Goal: Task Accomplishment & Management: Complete application form

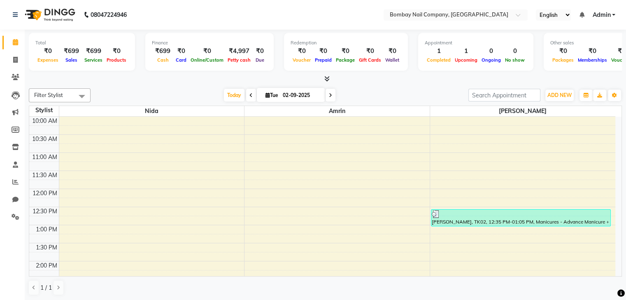
scroll to position [218, 0]
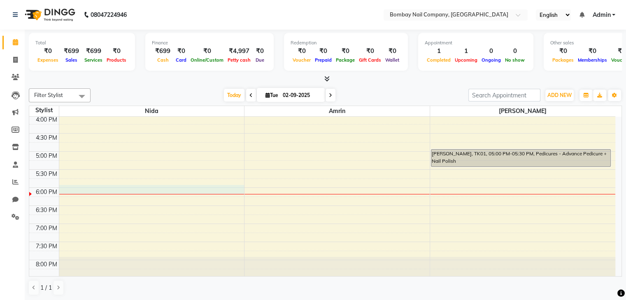
click at [108, 194] on div at bounding box center [151, 194] width 185 height 0
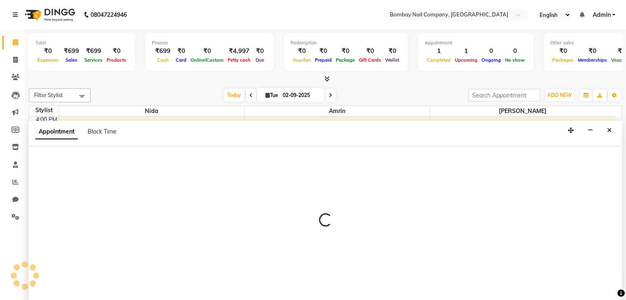
scroll to position [0, 0]
select select "89817"
select select "tentative"
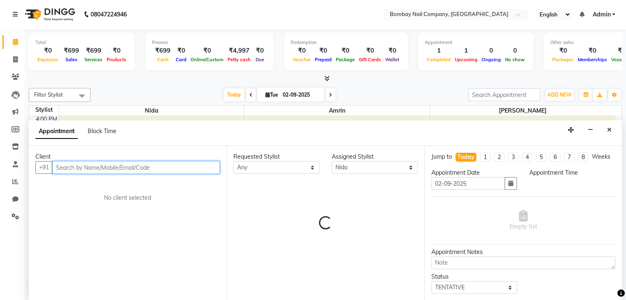
select select "1080"
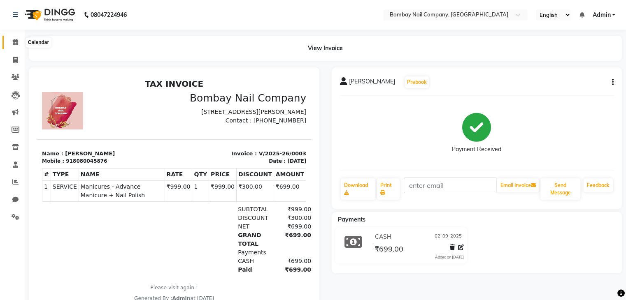
click at [15, 44] on icon at bounding box center [15, 42] width 5 height 6
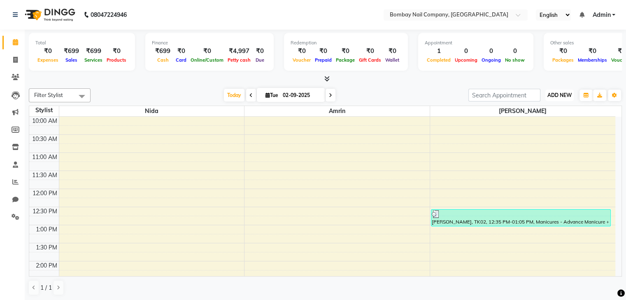
click at [562, 95] on span "ADD NEW" at bounding box center [559, 95] width 24 height 6
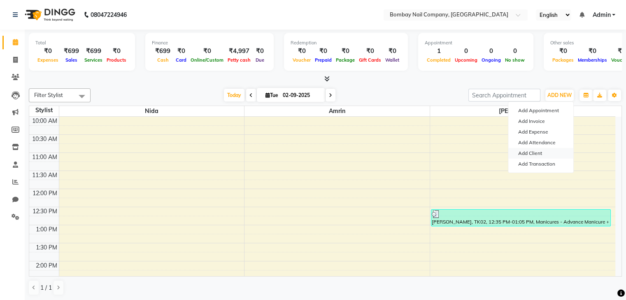
click at [540, 153] on link "Add Client" at bounding box center [540, 153] width 65 height 11
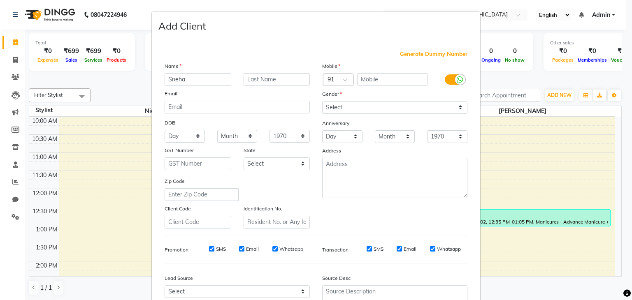
type input "Sneha"
click at [373, 83] on input "text" at bounding box center [392, 79] width 71 height 13
type input "9821153068"
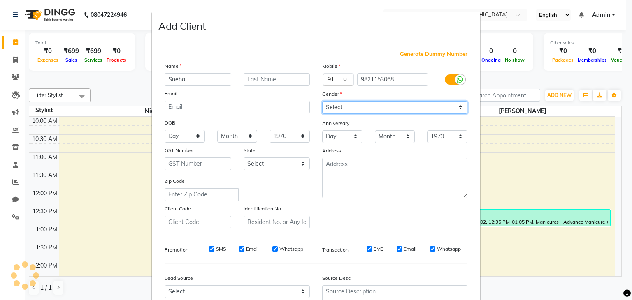
click at [370, 111] on select "Select [DEMOGRAPHIC_DATA] [DEMOGRAPHIC_DATA] Other Prefer Not To Say" at bounding box center [394, 107] width 145 height 13
select select "[DEMOGRAPHIC_DATA]"
click at [322, 102] on select "Select [DEMOGRAPHIC_DATA] [DEMOGRAPHIC_DATA] Other Prefer Not To Say" at bounding box center [394, 107] width 145 height 13
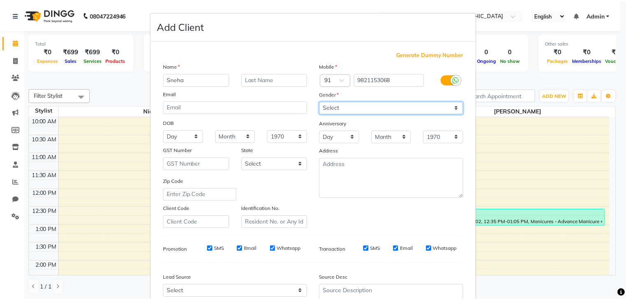
scroll to position [83, 0]
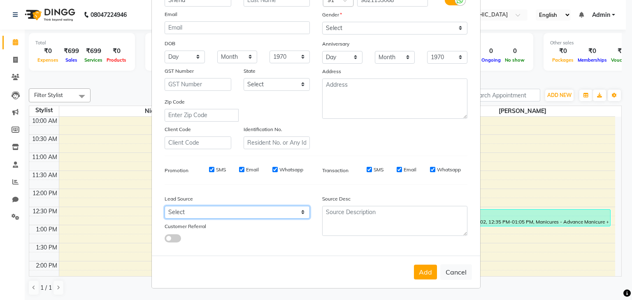
click at [209, 216] on select "Select Walk-in Referral Internet Friend Word of Mouth Advertisement Facebook Ju…" at bounding box center [237, 212] width 145 height 13
select select "56828"
click at [165, 206] on select "Select Walk-in Referral Internet Friend Word of Mouth Advertisement Facebook Ju…" at bounding box center [237, 212] width 145 height 13
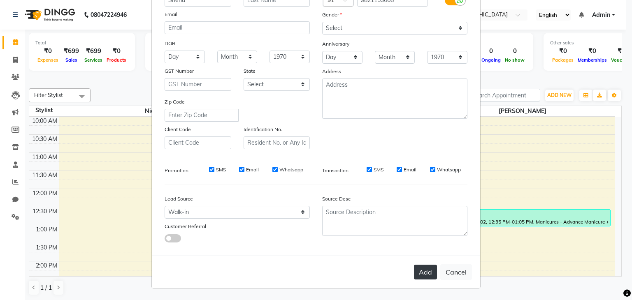
click at [424, 276] on button "Add" at bounding box center [425, 272] width 23 height 15
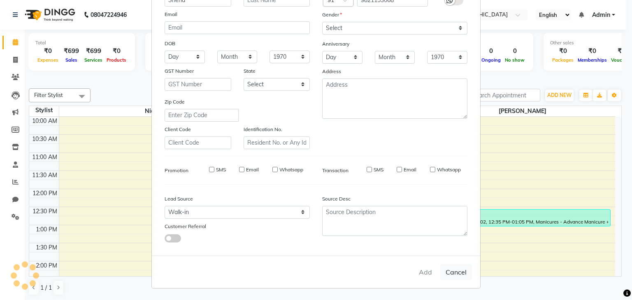
select select
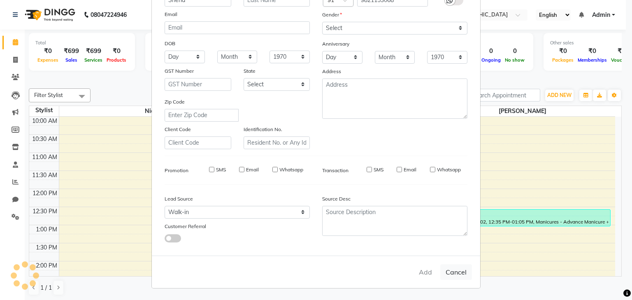
select select
checkbox input "false"
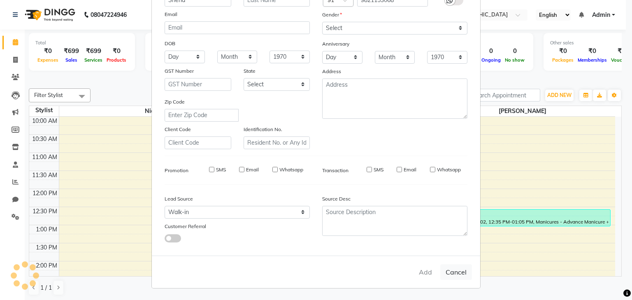
checkbox input "false"
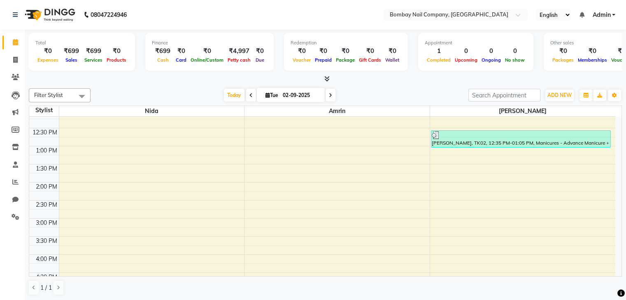
scroll to position [234, 0]
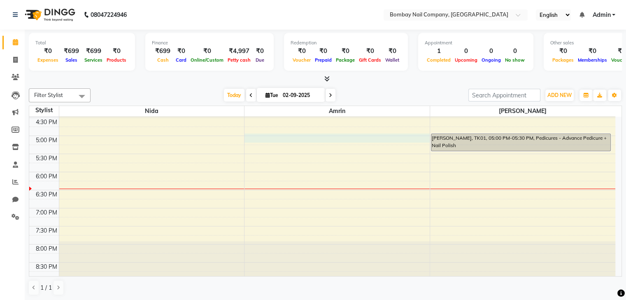
click at [420, 140] on div "10:00 AM 10:30 AM 11:00 AM 11:30 AM 12:00 PM 12:30 PM 1:00 PM 1:30 PM 2:00 PM 2…" at bounding box center [322, 82] width 586 height 398
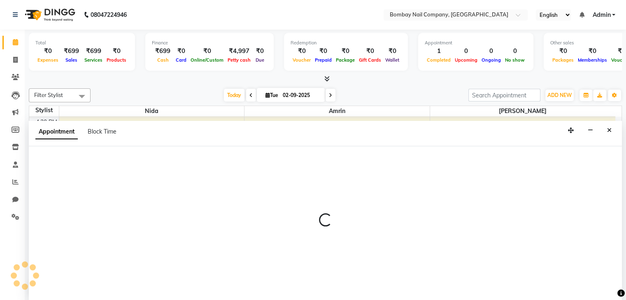
scroll to position [0, 0]
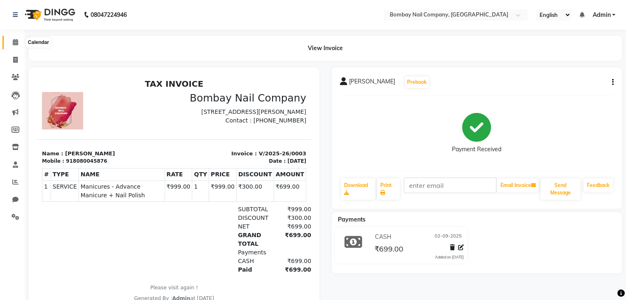
click at [10, 41] on span at bounding box center [15, 42] width 14 height 9
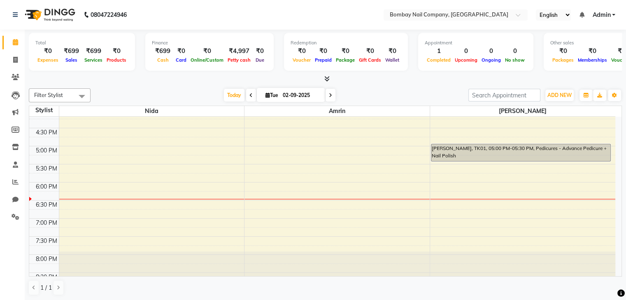
scroll to position [225, 0]
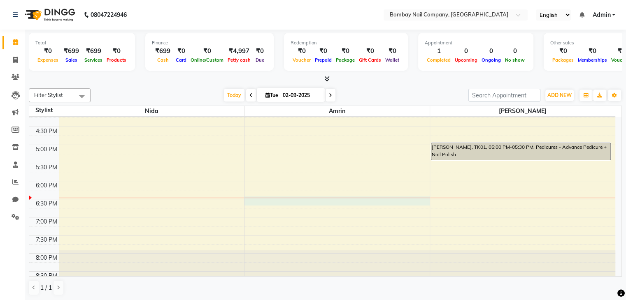
click at [318, 200] on div "10:00 AM 10:30 AM 11:00 AM 11:30 AM 12:00 PM 12:30 PM 1:00 PM 1:30 PM 2:00 PM 2…" at bounding box center [322, 91] width 586 height 398
select select "89819"
select select "1110"
select select "tentative"
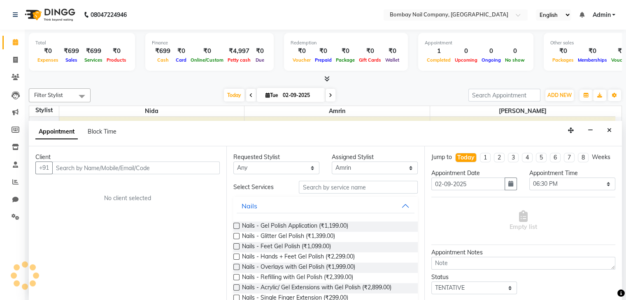
scroll to position [0, 0]
click at [344, 167] on select "Select [PERSON_NAME] [PERSON_NAME]" at bounding box center [374, 167] width 86 height 13
select select "89817"
click at [331, 161] on select "Select [PERSON_NAME] [PERSON_NAME]" at bounding box center [374, 167] width 86 height 13
click at [318, 191] on input "text" at bounding box center [358, 187] width 118 height 13
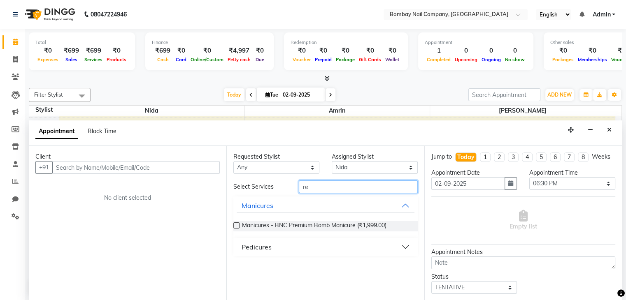
type input "r"
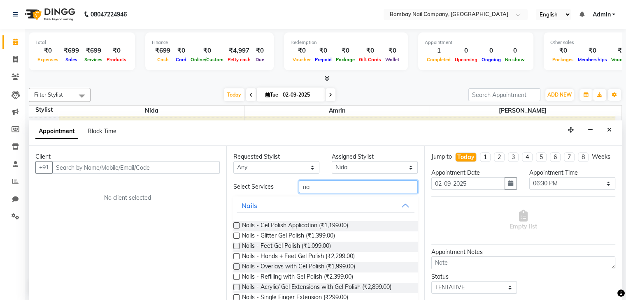
type input "n"
click at [15, 44] on icon at bounding box center [15, 42] width 5 height 6
click at [14, 75] on icon at bounding box center [16, 77] width 8 height 6
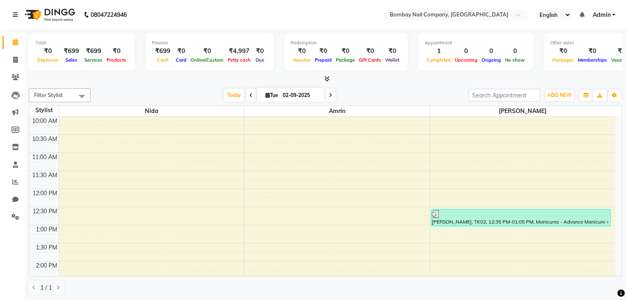
scroll to position [0, 0]
click at [16, 76] on icon at bounding box center [16, 77] width 8 height 6
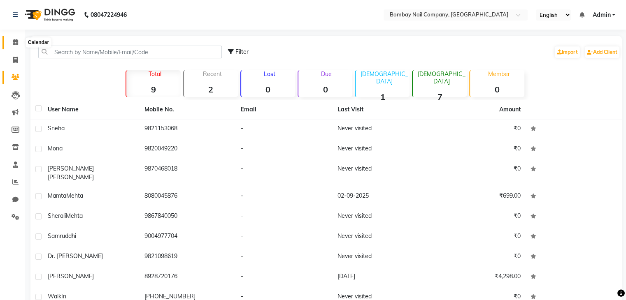
click at [17, 42] on icon at bounding box center [15, 42] width 5 height 6
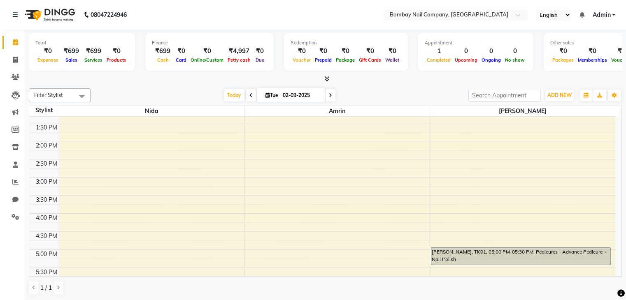
scroll to position [121, 0]
click at [16, 218] on icon at bounding box center [16, 217] width 8 height 6
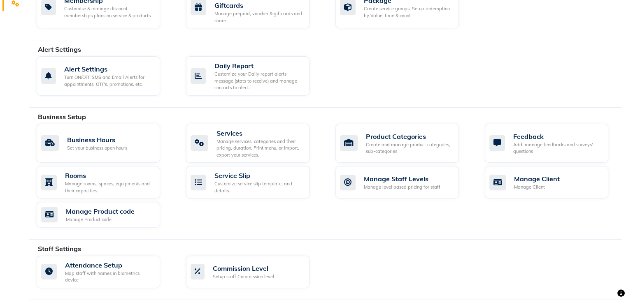
scroll to position [262, 0]
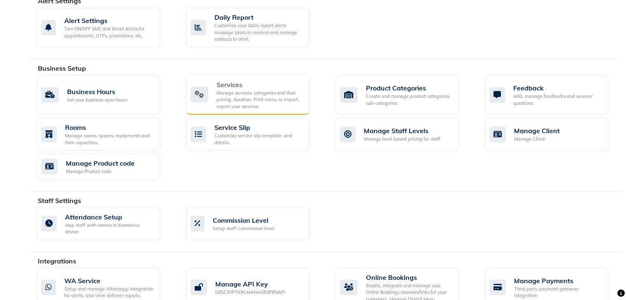
click at [224, 82] on div "Services" at bounding box center [259, 85] width 86 height 10
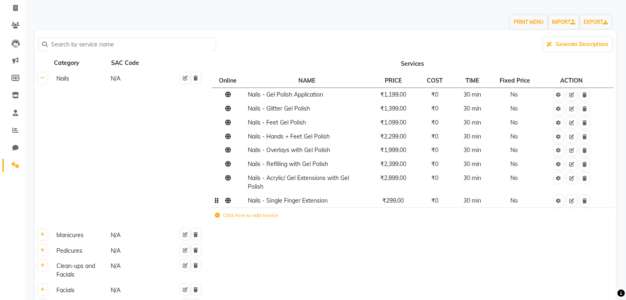
scroll to position [29, 0]
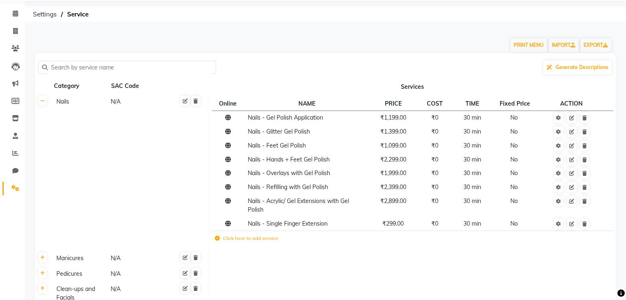
click at [260, 244] on td "Click here to add service" at bounding box center [332, 239] width 240 height 17
click at [217, 239] on icon at bounding box center [217, 238] width 5 height 5
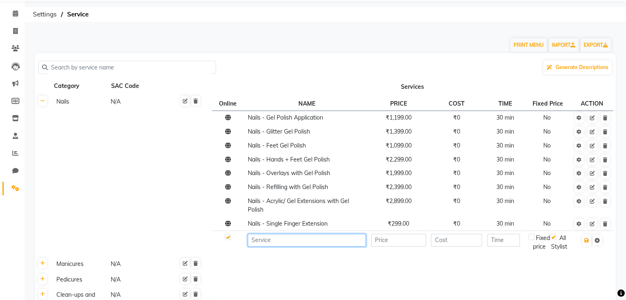
click at [273, 242] on input at bounding box center [307, 240] width 118 height 13
type input ","
type input "Gel polish removal - Hands"
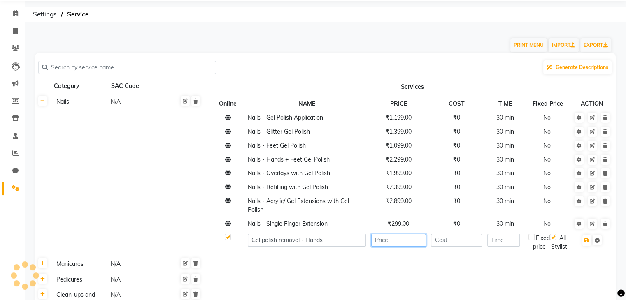
click at [400, 242] on input "number" at bounding box center [398, 240] width 55 height 13
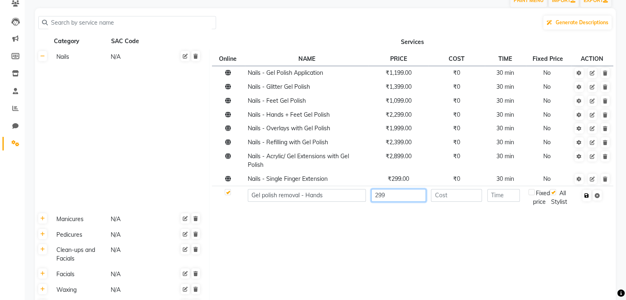
type input "299"
click at [586, 197] on icon "button" at bounding box center [586, 195] width 5 height 5
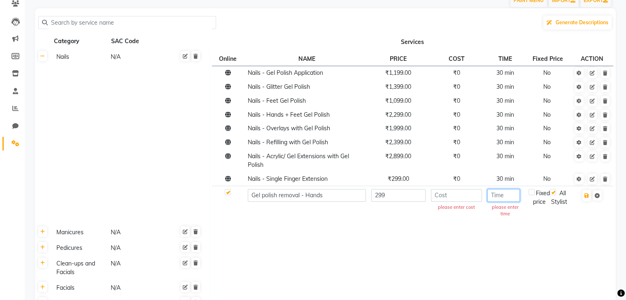
click at [500, 199] on input "number" at bounding box center [503, 195] width 32 height 13
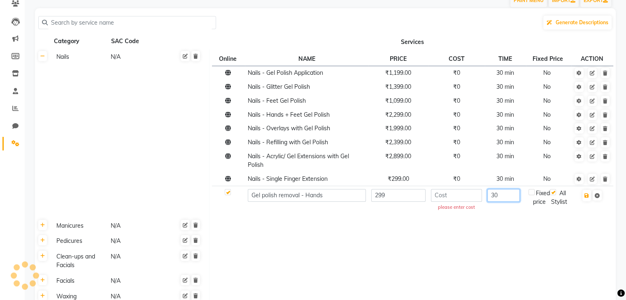
type input "30"
click at [459, 196] on input "number" at bounding box center [456, 195] width 51 height 13
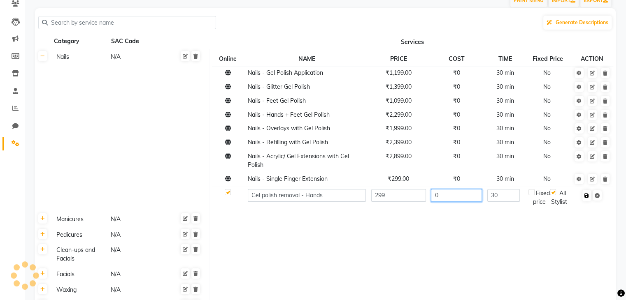
type input "0"
click at [589, 196] on button "button" at bounding box center [586, 196] width 9 height 12
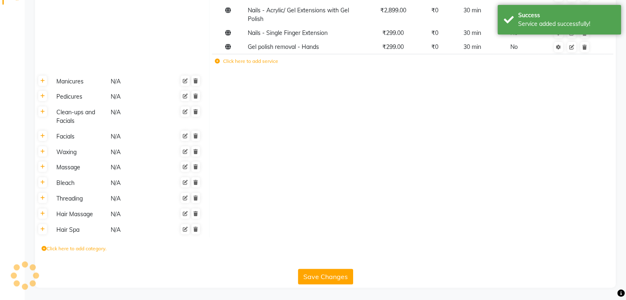
scroll to position [192, 0]
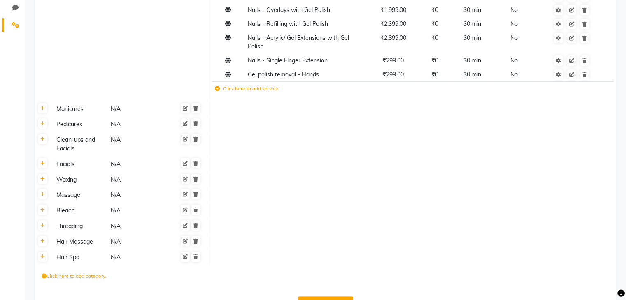
click at [218, 91] on icon at bounding box center [217, 88] width 5 height 5
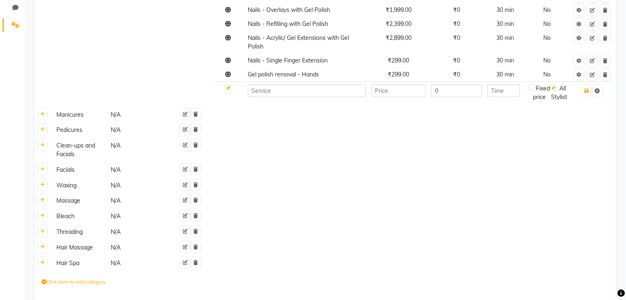
scroll to position [235, 0]
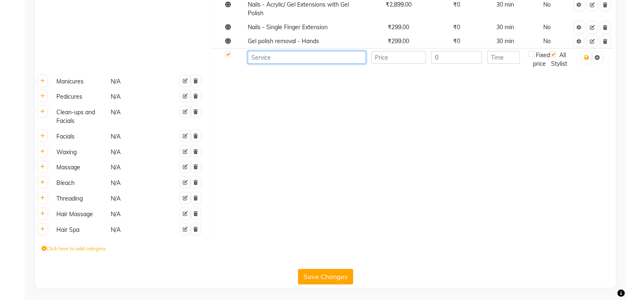
click at [273, 51] on input at bounding box center [307, 57] width 118 height 13
type input "Gel polish removal - Feet"
click at [383, 51] on input "number" at bounding box center [398, 57] width 55 height 13
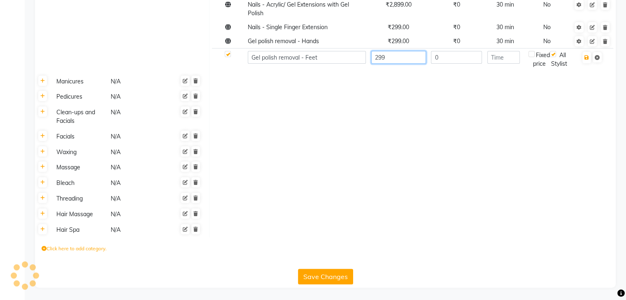
type input "299"
click at [450, 51] on input "0" at bounding box center [456, 57] width 51 height 13
type input "0"
click at [502, 51] on input "number" at bounding box center [503, 57] width 32 height 13
type input "30"
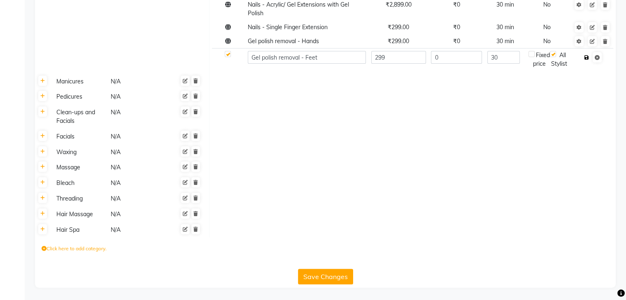
click at [588, 52] on button "button" at bounding box center [586, 58] width 9 height 12
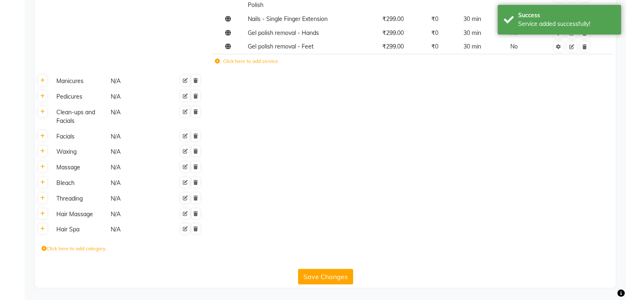
click at [313, 277] on button "Save Changes" at bounding box center [325, 277] width 55 height 16
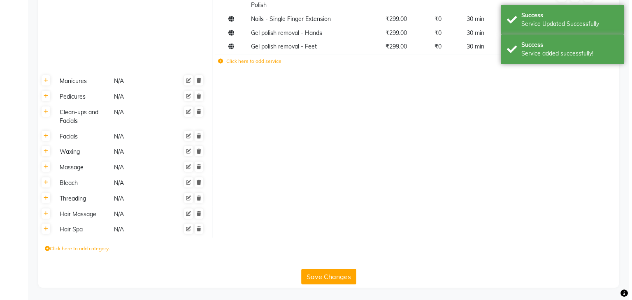
scroll to position [0, 0]
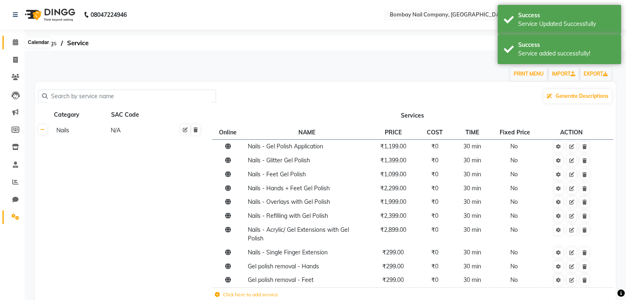
click at [15, 40] on icon at bounding box center [15, 42] width 5 height 6
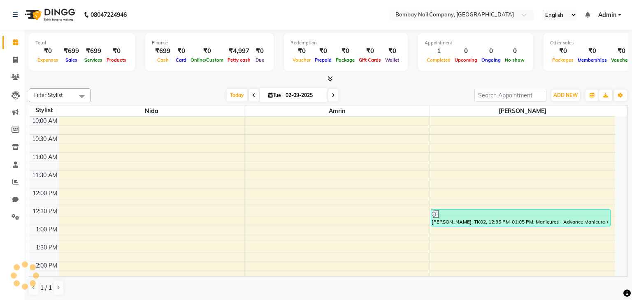
scroll to position [218, 0]
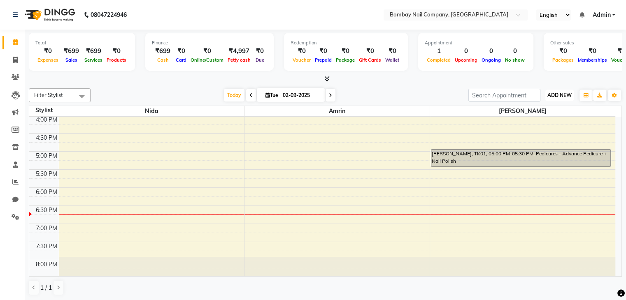
click at [564, 94] on span "ADD NEW" at bounding box center [559, 95] width 24 height 6
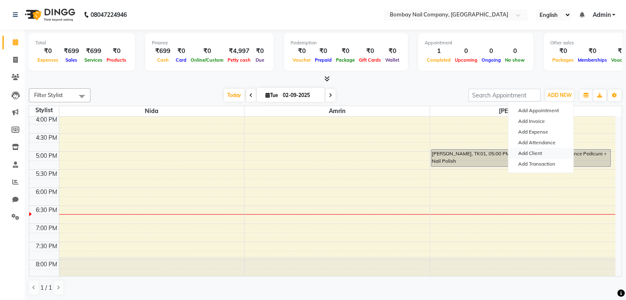
click at [525, 151] on link "Add Client" at bounding box center [540, 153] width 65 height 11
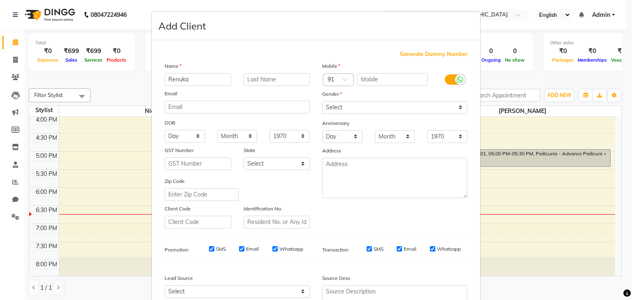
type input "Renuka"
click at [368, 107] on select "Select [DEMOGRAPHIC_DATA] [DEMOGRAPHIC_DATA] Other Prefer Not To Say" at bounding box center [394, 107] width 145 height 13
select select "[DEMOGRAPHIC_DATA]"
click at [322, 102] on select "Select [DEMOGRAPHIC_DATA] [DEMOGRAPHIC_DATA] Other Prefer Not To Say" at bounding box center [394, 107] width 145 height 13
click at [380, 82] on input "text" at bounding box center [392, 79] width 71 height 13
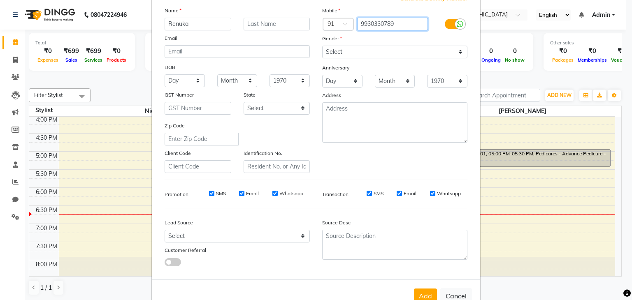
scroll to position [57, 0]
type input "9930330789"
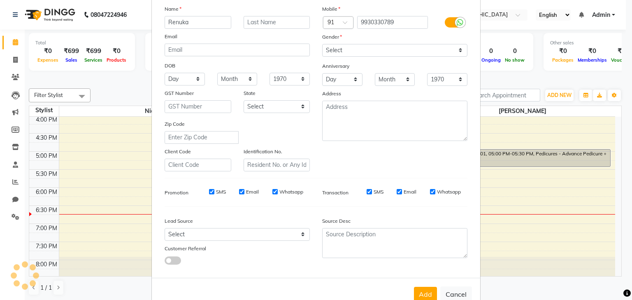
click at [272, 192] on input "Whatsapp" at bounding box center [274, 191] width 5 height 5
checkbox input "false"
click at [430, 192] on input "Whatsapp" at bounding box center [432, 191] width 5 height 5
checkbox input "false"
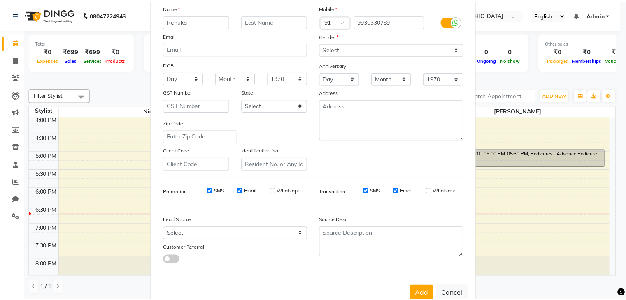
scroll to position [83, 0]
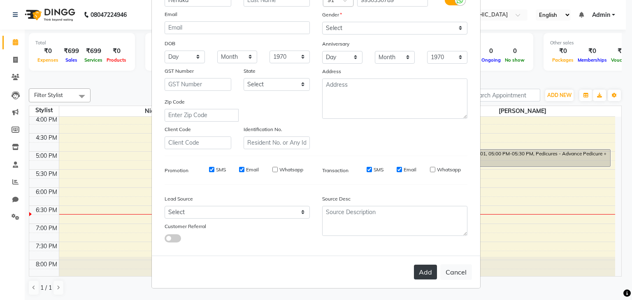
click at [418, 271] on button "Add" at bounding box center [425, 272] width 23 height 15
select select
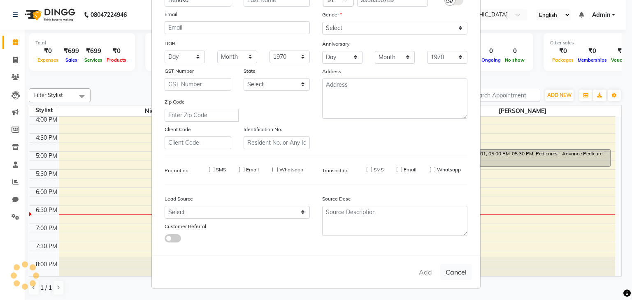
select select
checkbox input "false"
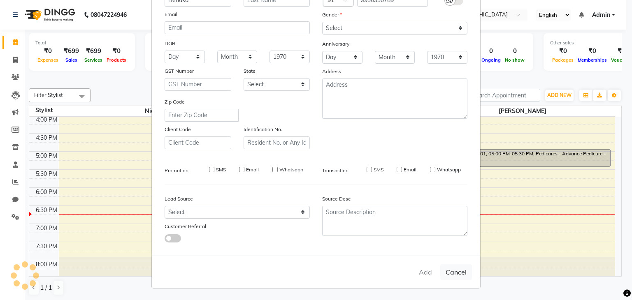
checkbox input "false"
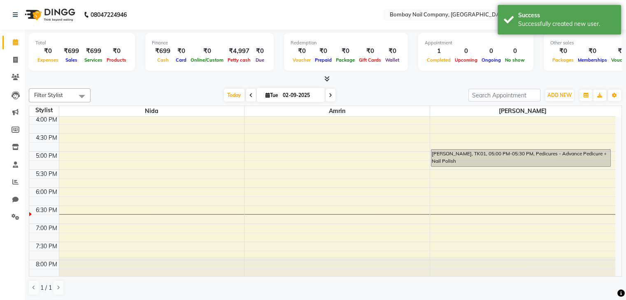
scroll to position [234, 0]
